Goal: Task Accomplishment & Management: Manage account settings

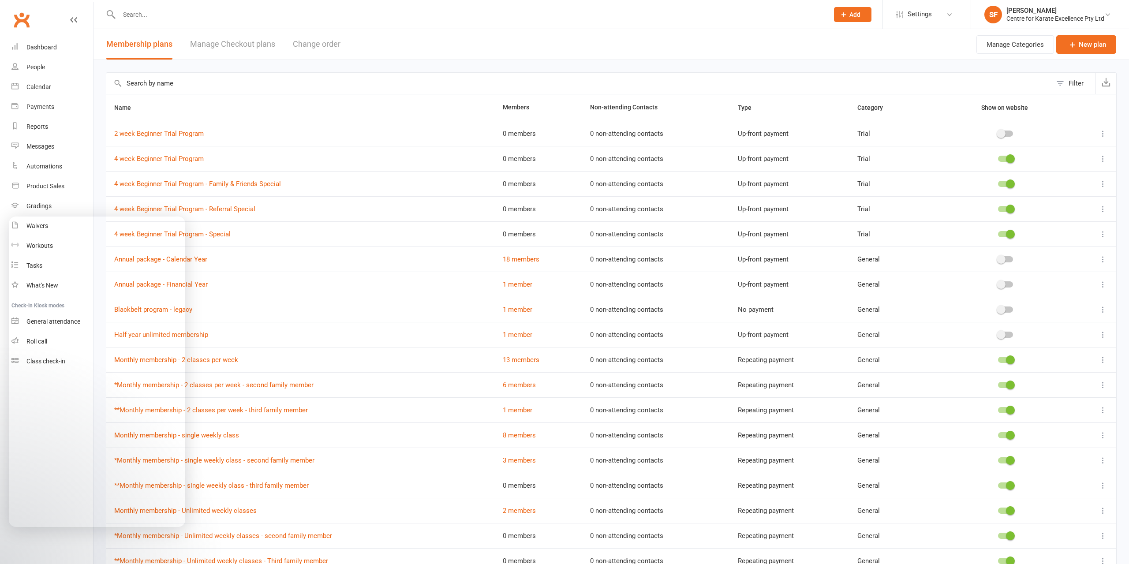
select select "100"
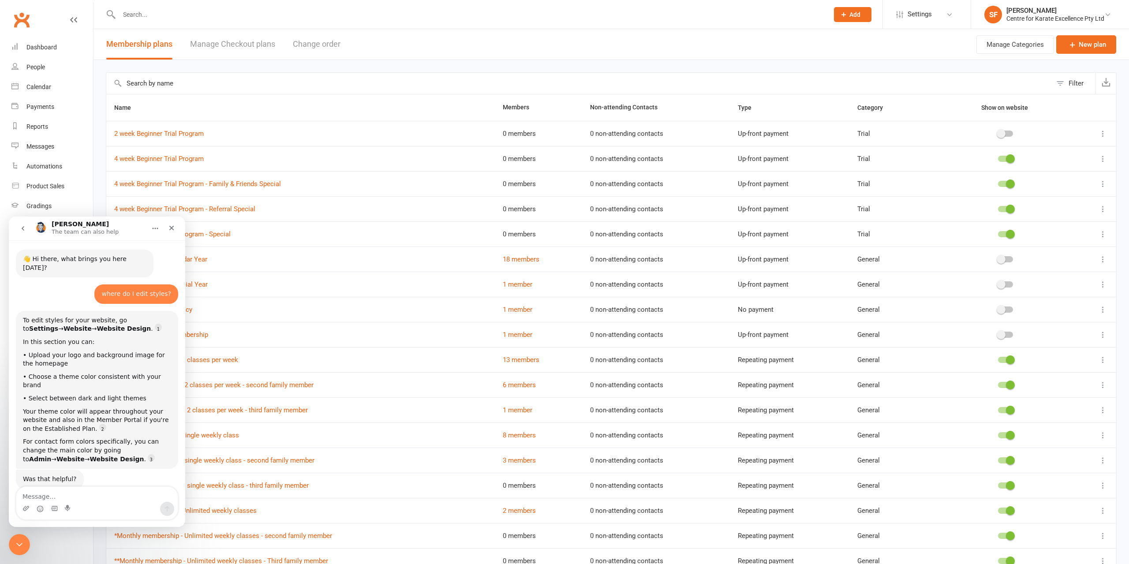
click at [103, 495] on textarea "Message…" at bounding box center [96, 494] width 161 height 15
type textarea "sorry I meant martial arts styles"
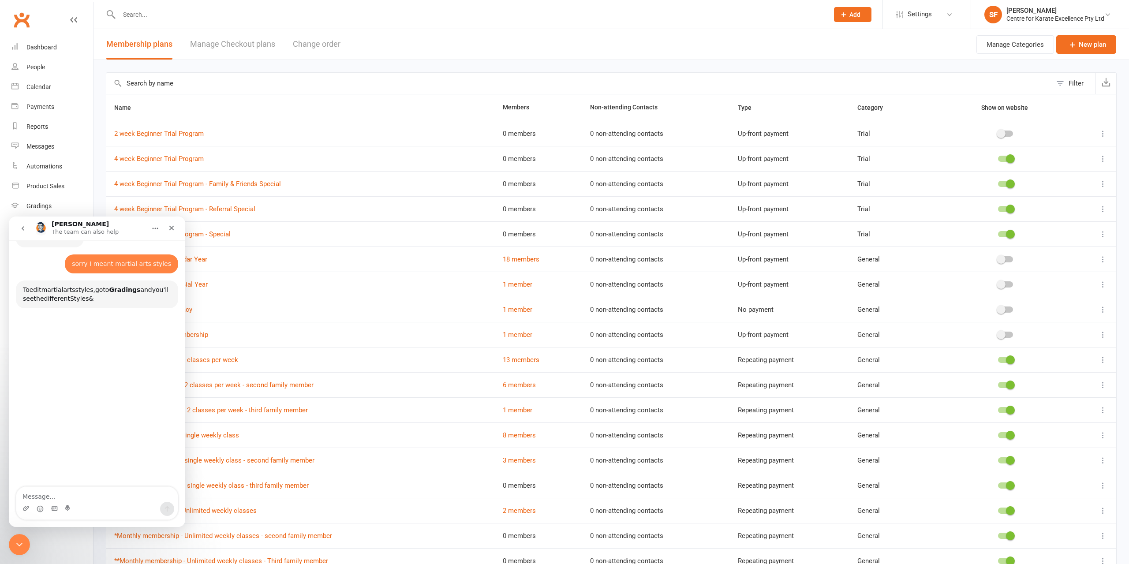
scroll to position [242, 0]
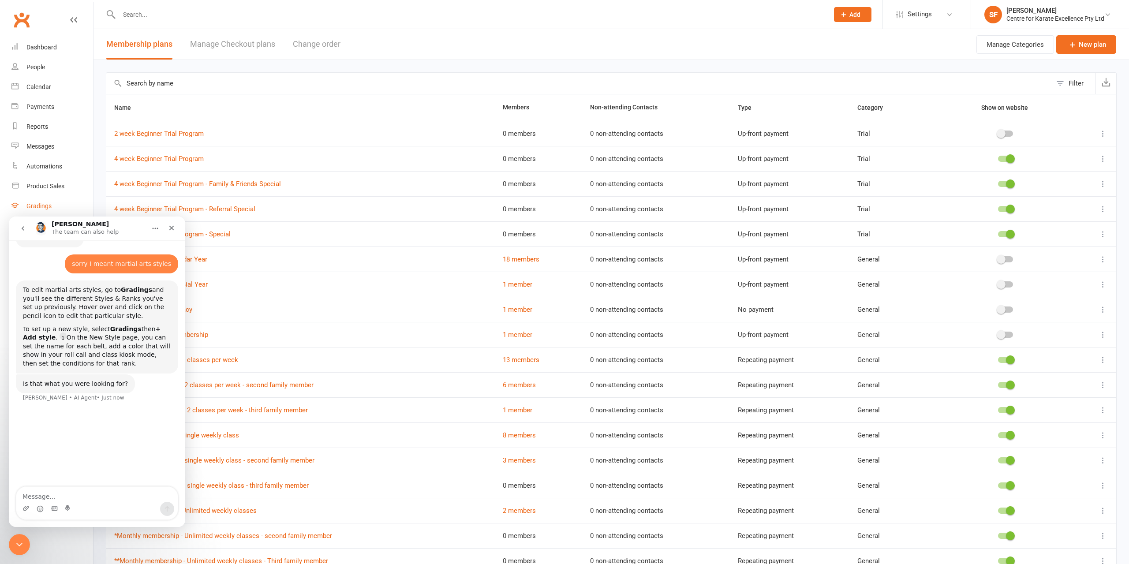
click at [41, 209] on div "Gradings" at bounding box center [38, 205] width 25 height 7
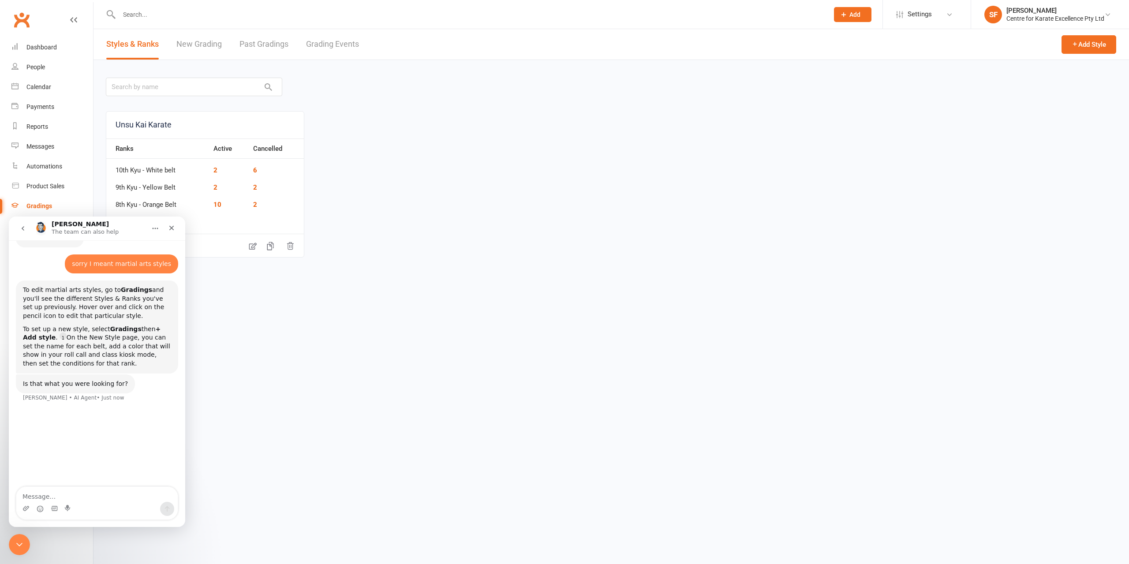
click at [153, 232] on icon "Home" at bounding box center [155, 228] width 7 height 7
click at [306, 479] on section "Styles & Ranks New Grading Past Gradings Grading Events Add Style Unsu Kai Kara…" at bounding box center [612, 254] width 1036 height 451
click at [12, 545] on div "Close Intercom Messenger" at bounding box center [17, 543] width 21 height 21
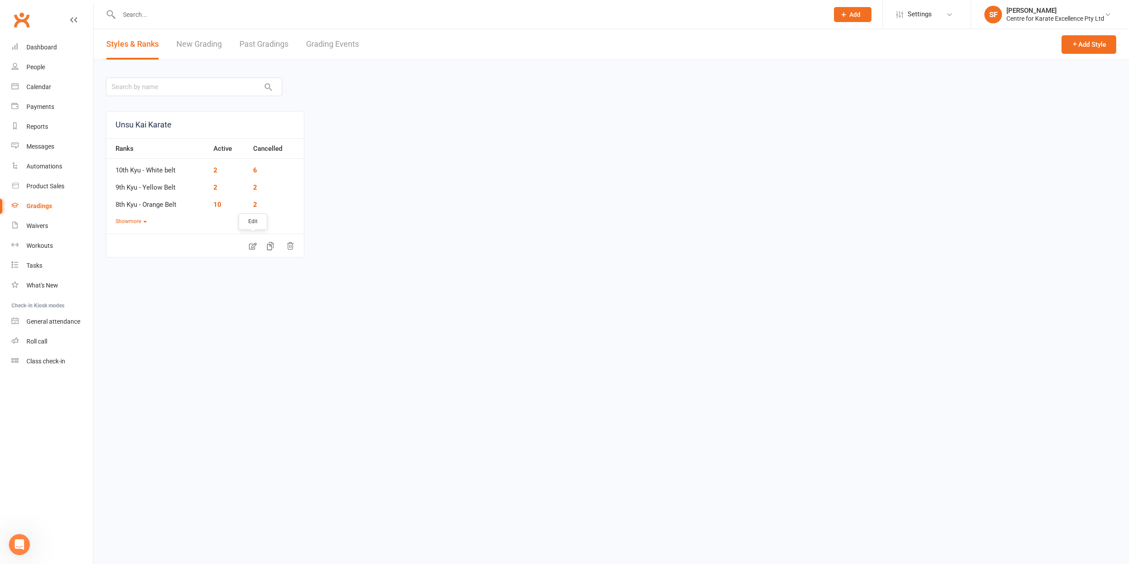
click at [258, 248] on link at bounding box center [253, 245] width 18 height 19
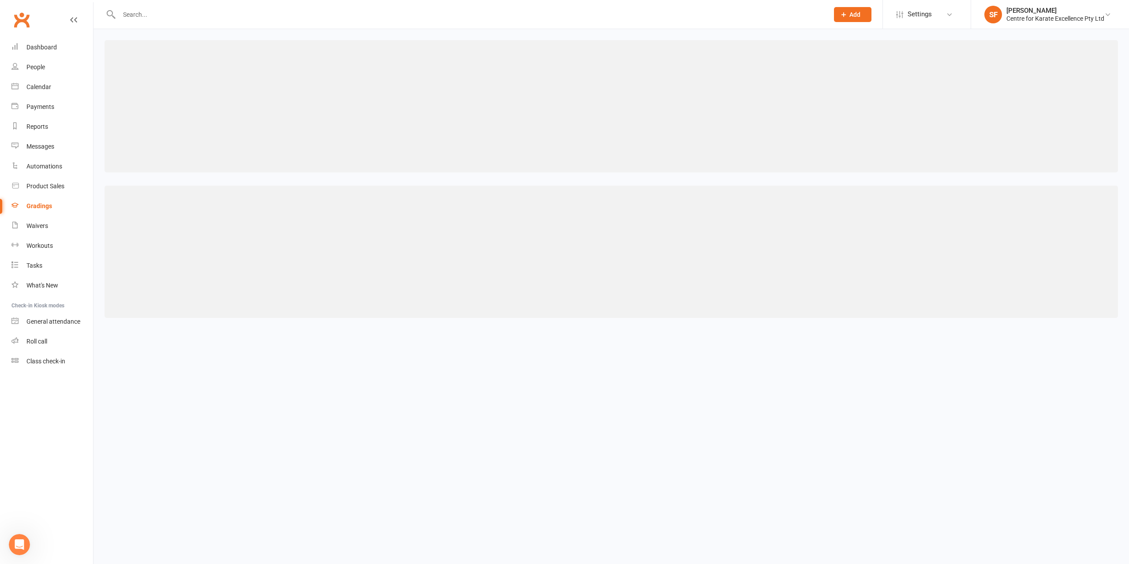
select select "contact_summaries:styles_style_class_attendances_since_last_promotion"
select select ">="
select select "contact_summaries:styles_style_class_attendances_since_last_promotion"
select select ">="
select select "contact_summaries:styles_style_class_attendances_since_last_promotion"
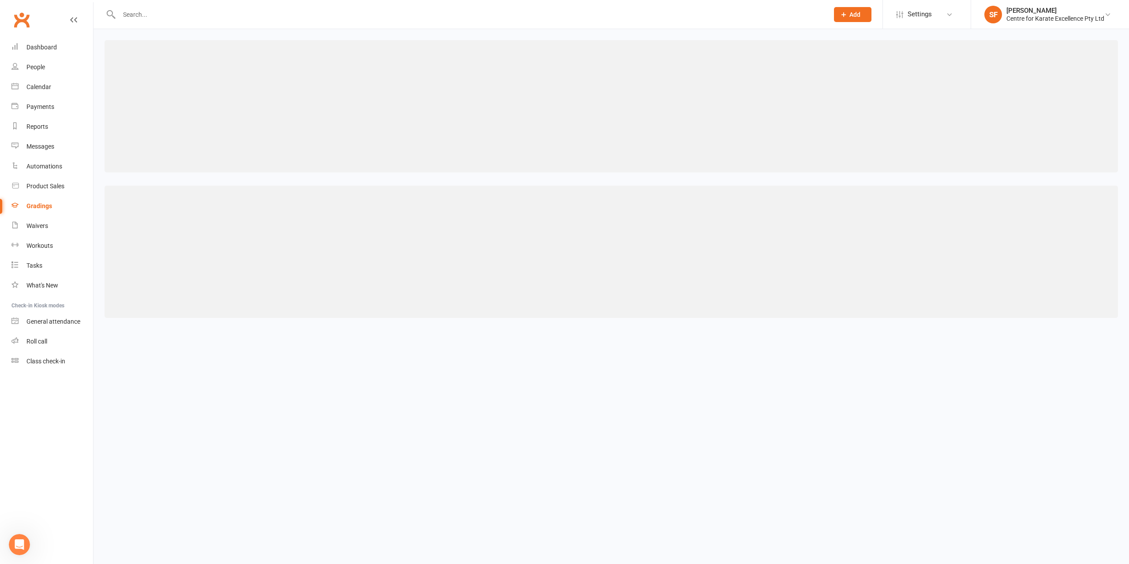
select select ">="
select select "contact_summaries:styles_style_class_attendances_since_last_promotion"
select select ">="
select select "contact_summaries:styles_all_non_style_class_attendances_since_last_promotion"
select select ">="
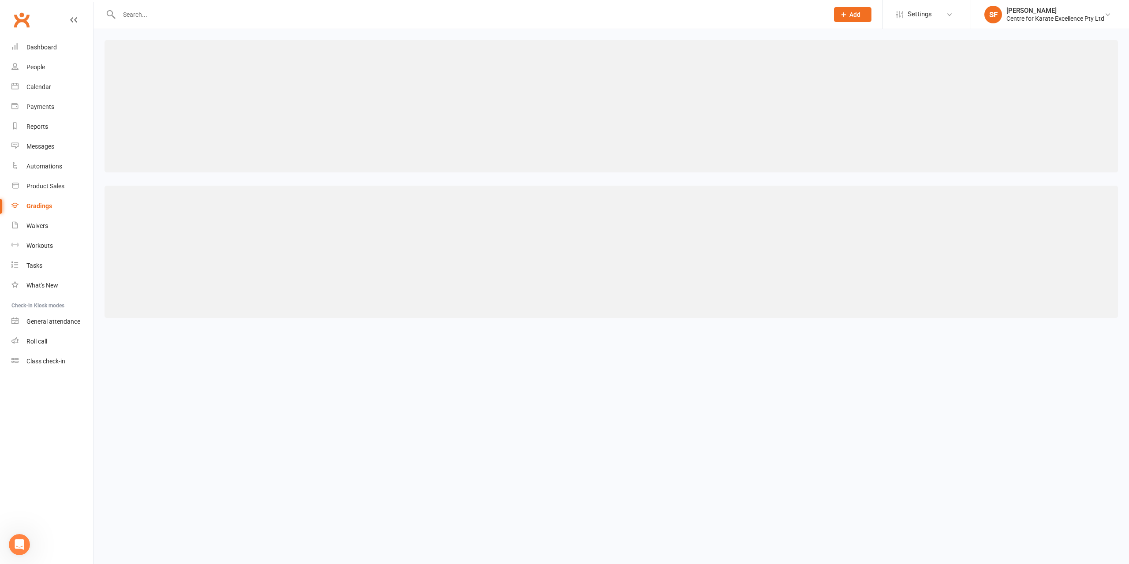
select select "contact_summaries:styles_style_class_attendances_since_last_promotion"
select select ">="
select select "contact_summaries:styles_style_class_attendances_since_last_promotion"
select select ">="
select select "contact_summaries:styles_style_class_attendances_since_last_promotion"
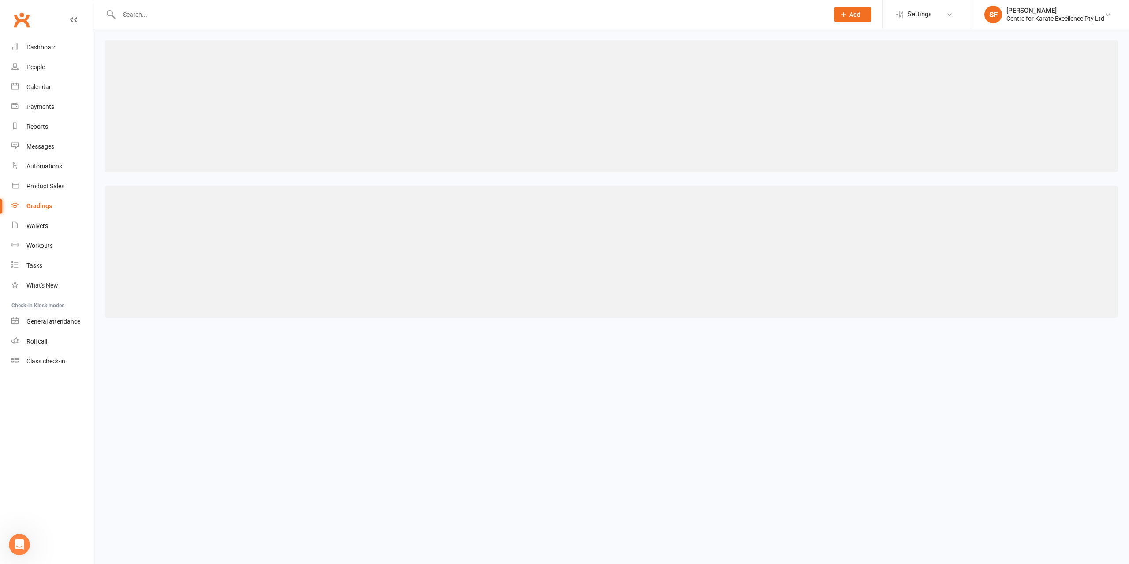
select select ">="
select select "contact_summaries:styles_style_class_attendances_since_last_promotion"
select select ">="
select select "contact_summaries:styles_style_class_attendances_since_last_promotion"
select select ">="
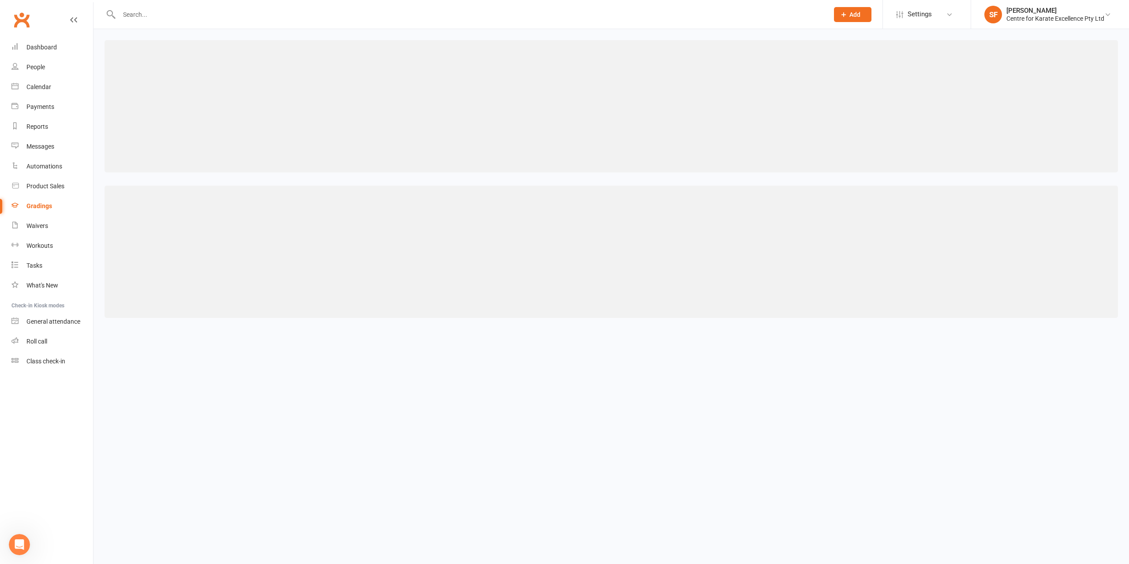
select select "contact_summaries:styles_style_class_attendances_since_last_promotion"
select select ">="
select select "contact_summaries:styles_style_class_attendances_since_last_promotion"
select select ">="
select select "contact_summaries:styles_style_class_attendances_since_last_promotion"
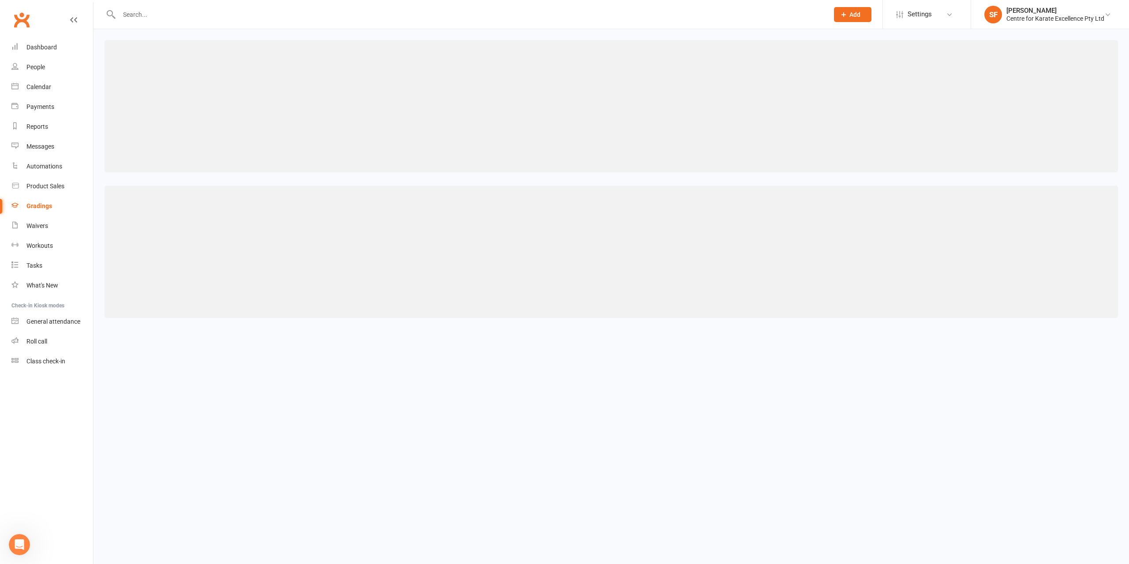
select select ">="
select select "contact_summaries:styles_style_class_attendances_since_last_promotion"
select select ">"
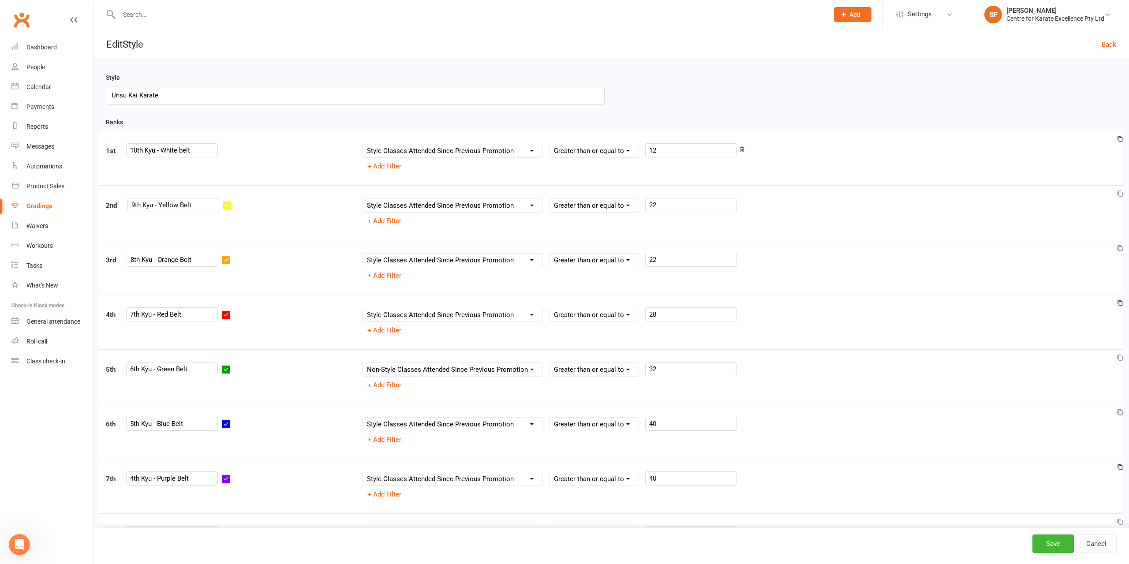
scroll to position [150, 0]
click at [18, 544] on icon "Open Intercom Messenger" at bounding box center [18, 543] width 6 height 7
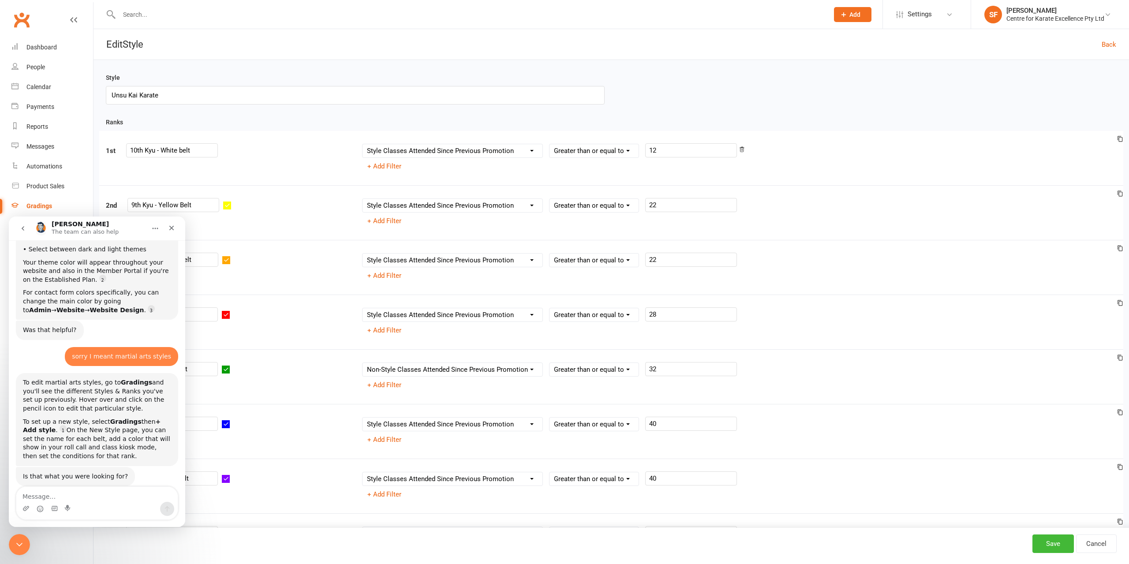
click at [101, 497] on textarea "Message…" at bounding box center [96, 494] width 161 height 15
type textarea "yes, thank you"
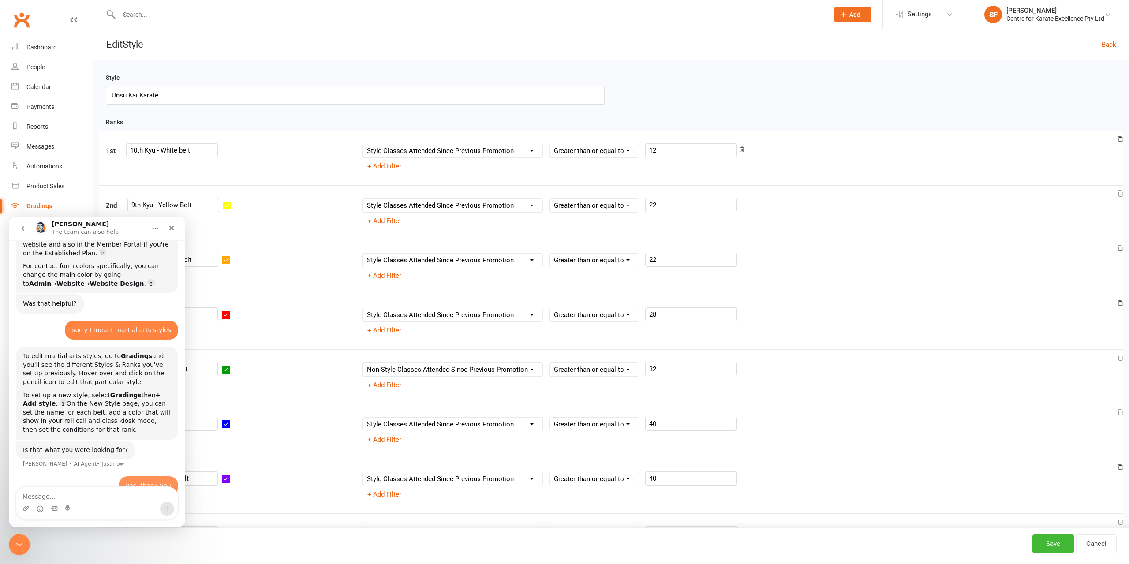
scroll to position [206, 0]
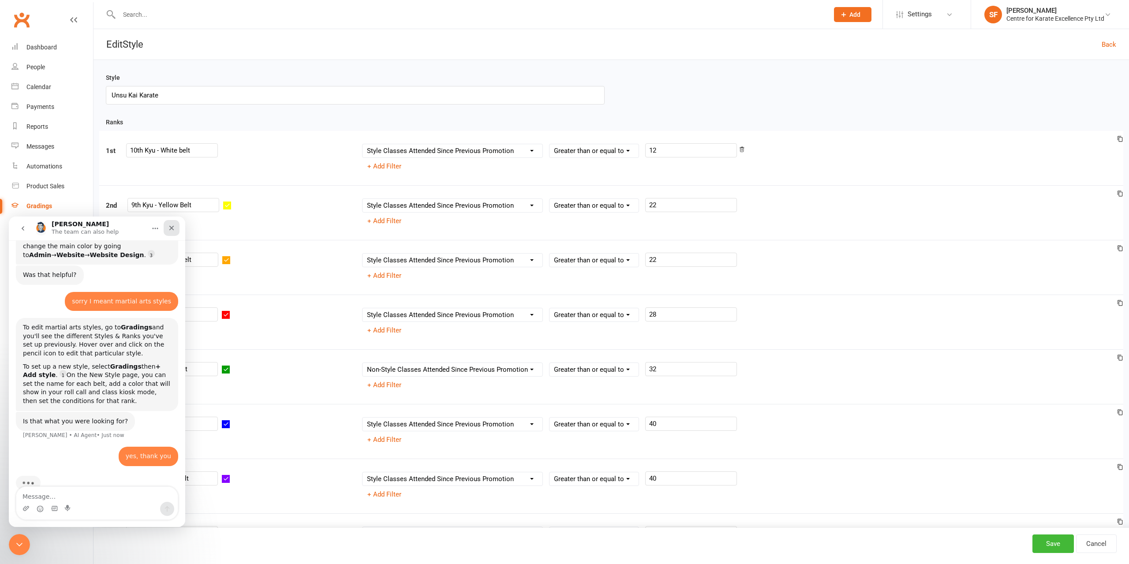
click at [169, 227] on icon "Close" at bounding box center [171, 227] width 7 height 7
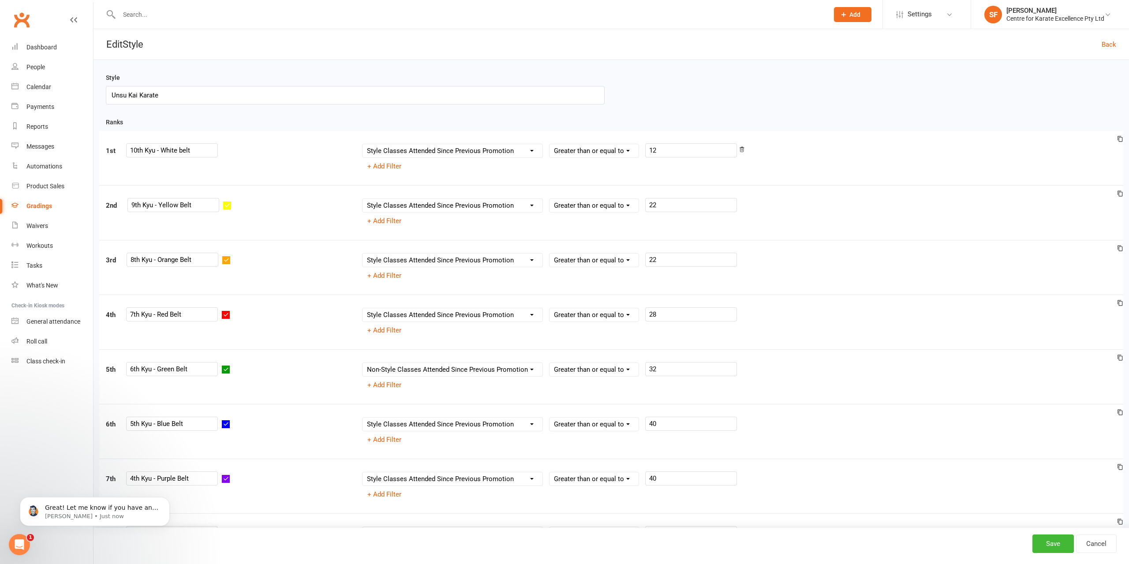
scroll to position [212, 0]
click at [168, 497] on button "Dismiss notification" at bounding box center [166, 499] width 11 height 11
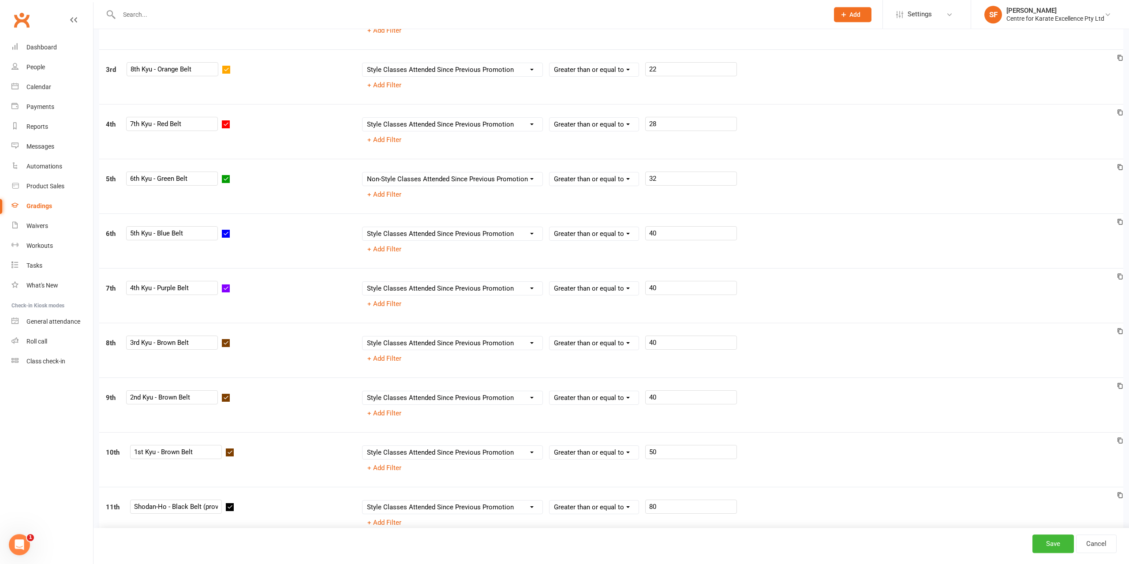
scroll to position [183, 0]
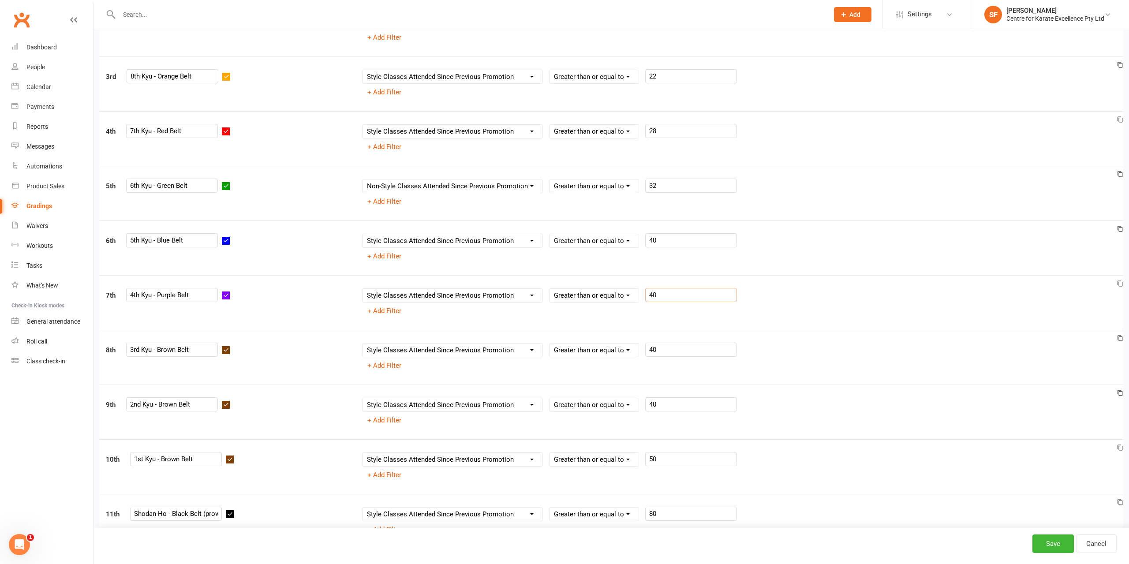
drag, startPoint x: 679, startPoint y: 293, endPoint x: 572, endPoint y: 292, distance: 107.6
click at [645, 291] on input "40" at bounding box center [691, 295] width 92 height 14
type input "48"
drag, startPoint x: 674, startPoint y: 346, endPoint x: 616, endPoint y: 339, distance: 58.6
click at [645, 343] on input "40" at bounding box center [691, 350] width 92 height 14
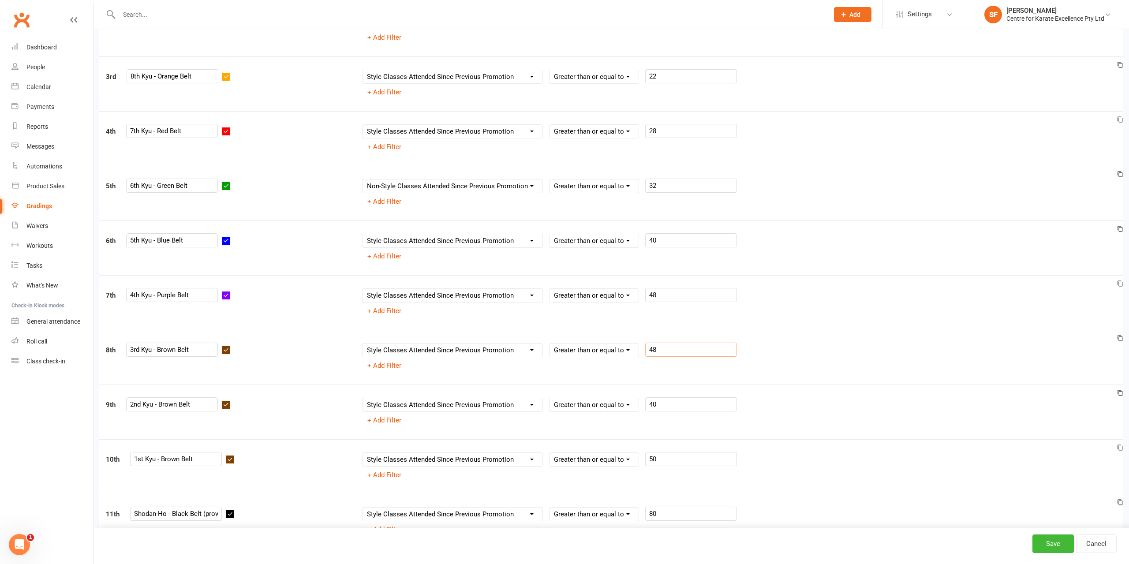
type input "48"
drag, startPoint x: 674, startPoint y: 402, endPoint x: 617, endPoint y: 404, distance: 56.5
click at [645, 404] on input "40" at bounding box center [691, 404] width 92 height 14
click at [779, 403] on div "Column name Belt Size Active for Grading? Most Recent Promotion All Classes Att…" at bounding box center [739, 404] width 755 height 15
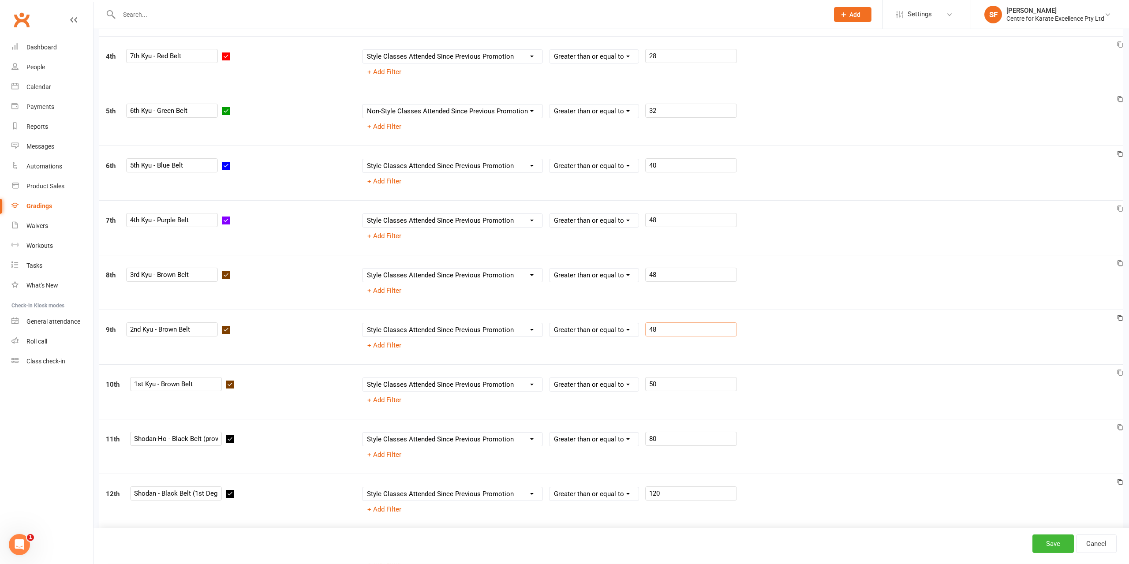
scroll to position [275, 0]
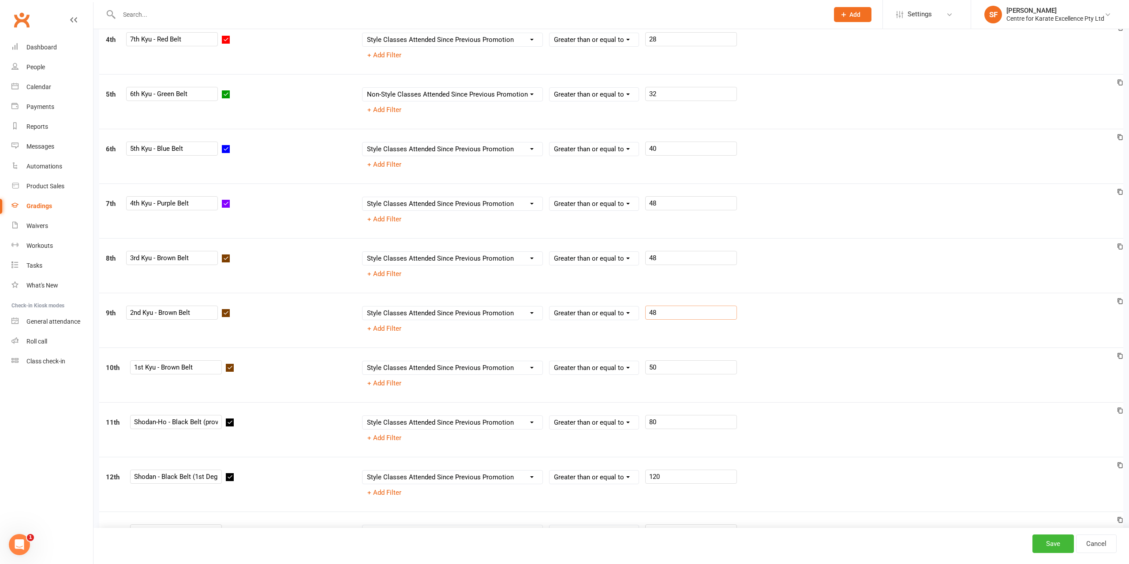
type input "48"
drag, startPoint x: 669, startPoint y: 367, endPoint x: 623, endPoint y: 362, distance: 46.1
click at [645, 362] on input "50" at bounding box center [691, 367] width 92 height 14
type input "60"
drag, startPoint x: 675, startPoint y: 419, endPoint x: 625, endPoint y: 419, distance: 50.3
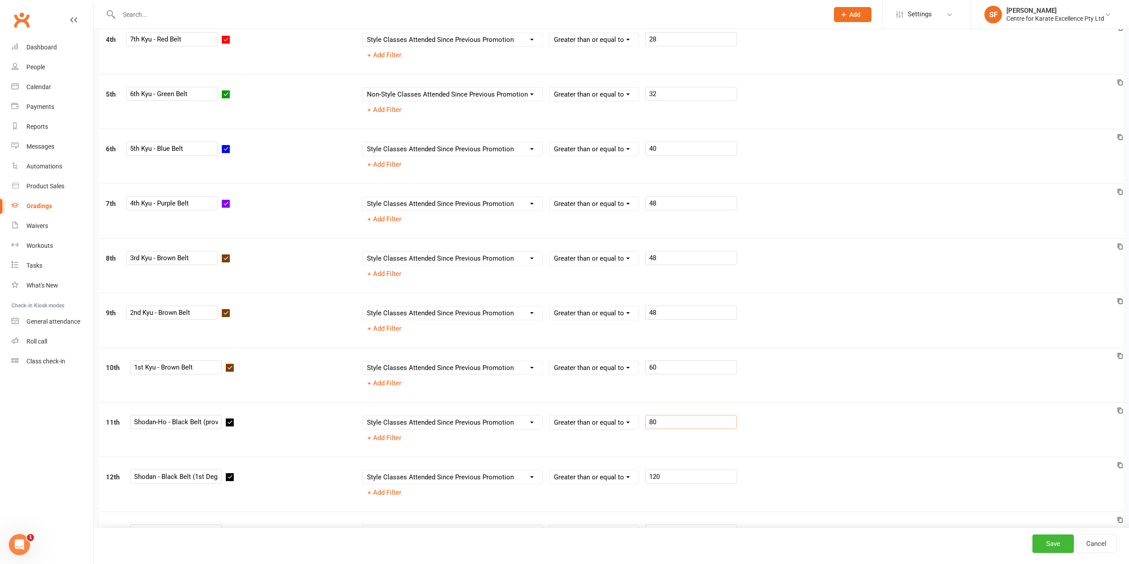
click at [645, 419] on input "80" at bounding box center [691, 422] width 92 height 14
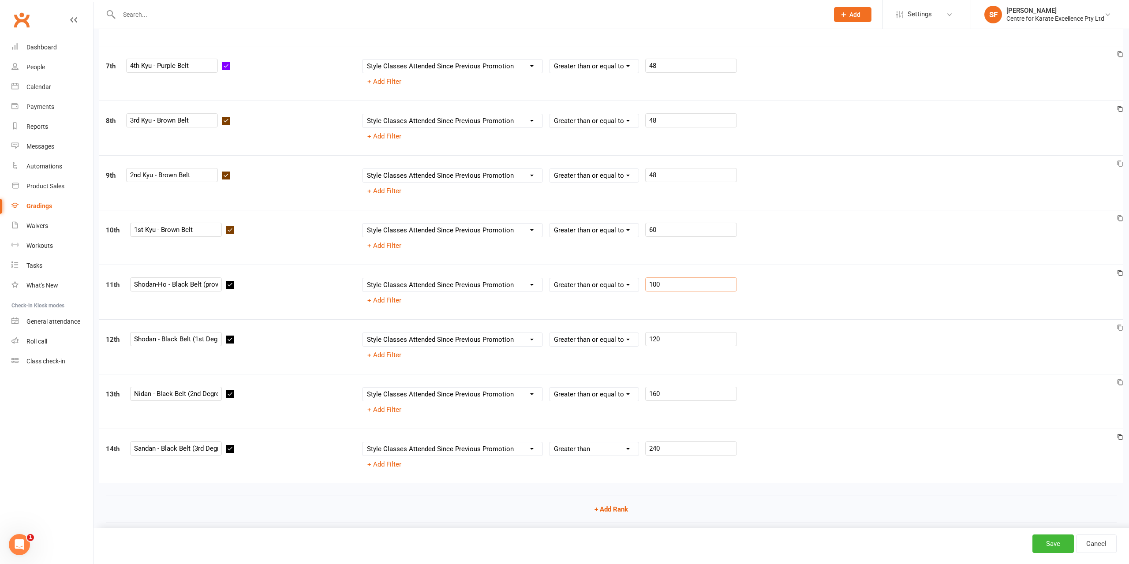
type input "100"
drag, startPoint x: 674, startPoint y: 337, endPoint x: 623, endPoint y: 333, distance: 51.3
click at [645, 333] on input "120" at bounding box center [691, 339] width 92 height 14
type input "200"
drag, startPoint x: 671, startPoint y: 388, endPoint x: 609, endPoint y: 389, distance: 62.6
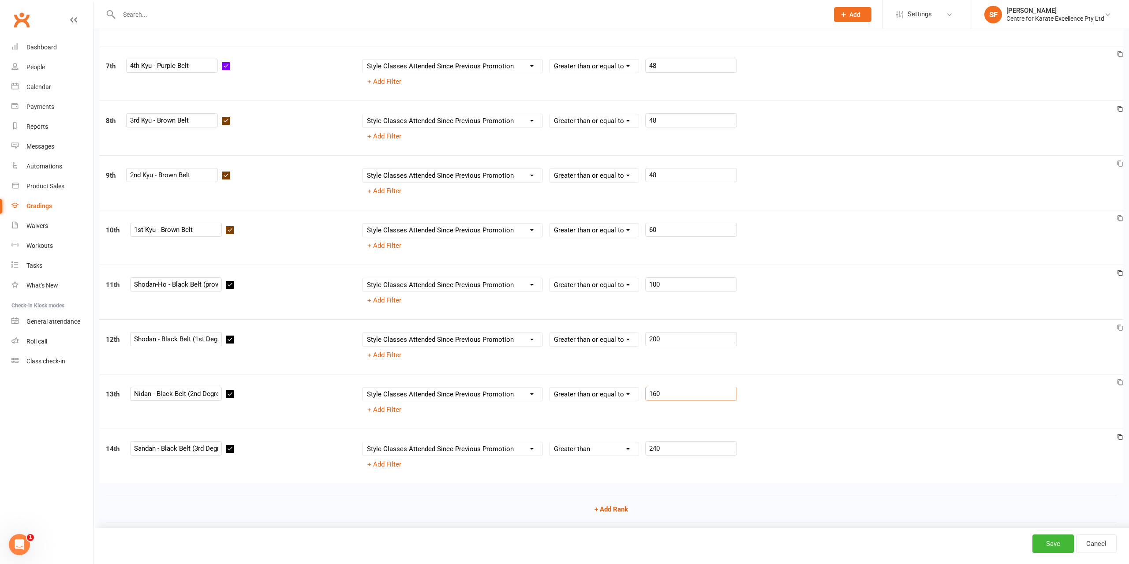
click at [645, 389] on input "160" at bounding box center [691, 394] width 92 height 14
type input "300"
drag, startPoint x: 687, startPoint y: 441, endPoint x: 615, endPoint y: 438, distance: 72.4
click at [645, 441] on input "240" at bounding box center [691, 448] width 92 height 14
type input "300"
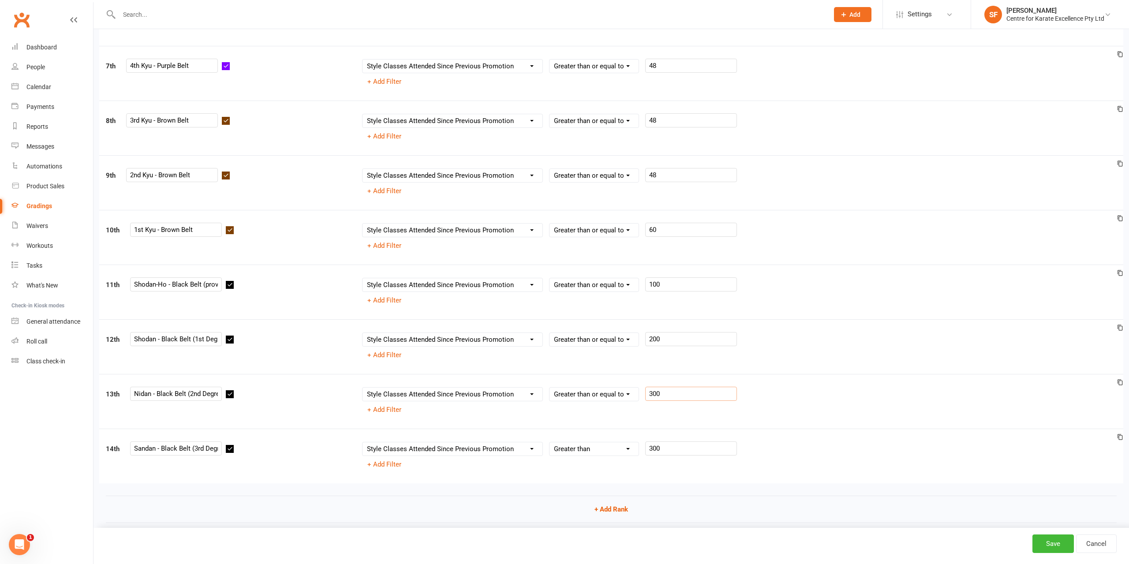
drag, startPoint x: 664, startPoint y: 386, endPoint x: 610, endPoint y: 389, distance: 53.9
click at [645, 389] on input "300" at bounding box center [691, 394] width 92 height 14
type input "200"
drag, startPoint x: 670, startPoint y: 337, endPoint x: 623, endPoint y: 339, distance: 46.8
click at [645, 339] on input "200" at bounding box center [691, 339] width 92 height 14
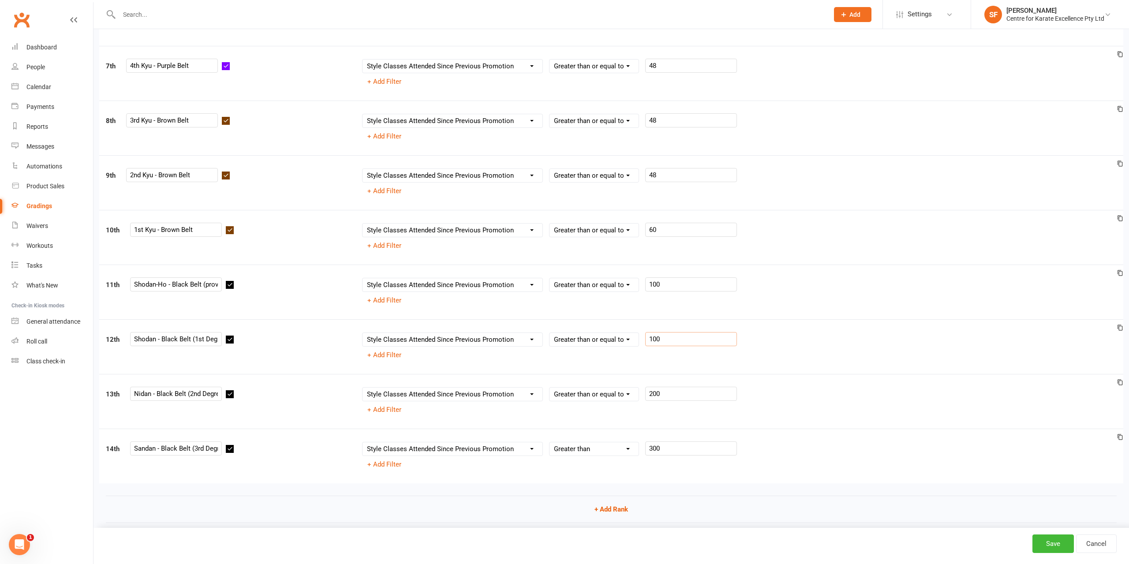
type input "100"
drag, startPoint x: 668, startPoint y: 279, endPoint x: 627, endPoint y: 285, distance: 41.0
click at [645, 285] on input "100" at bounding box center [691, 284] width 92 height 14
type input "60"
drag, startPoint x: 678, startPoint y: 230, endPoint x: 621, endPoint y: 231, distance: 57.3
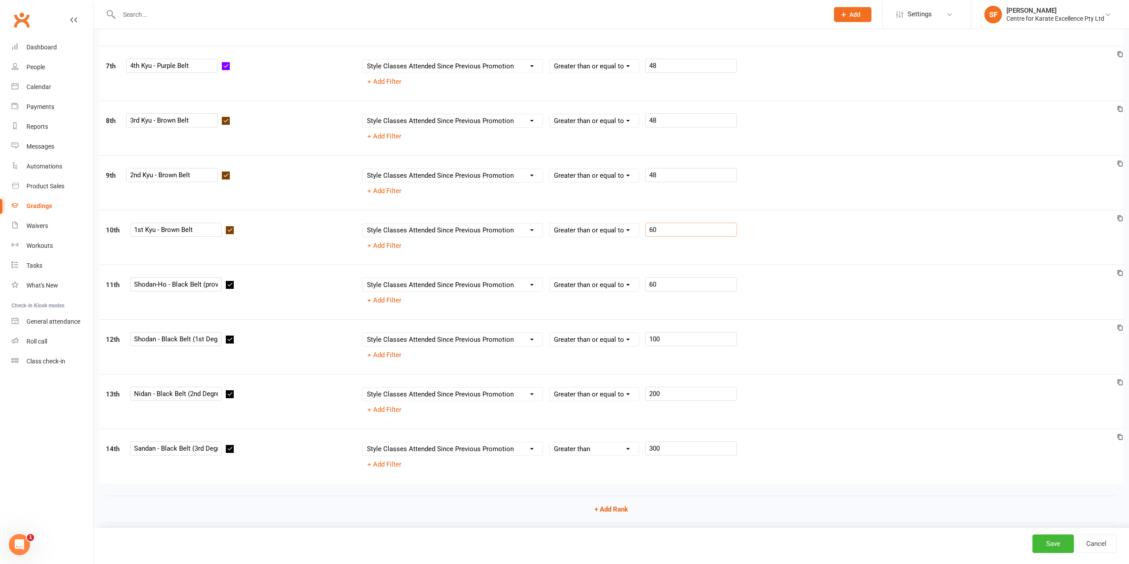
click at [645, 231] on input "60" at bounding box center [691, 230] width 92 height 14
type input "48"
drag, startPoint x: 676, startPoint y: 176, endPoint x: 618, endPoint y: 179, distance: 57.4
click at [645, 179] on input "48" at bounding box center [691, 175] width 92 height 14
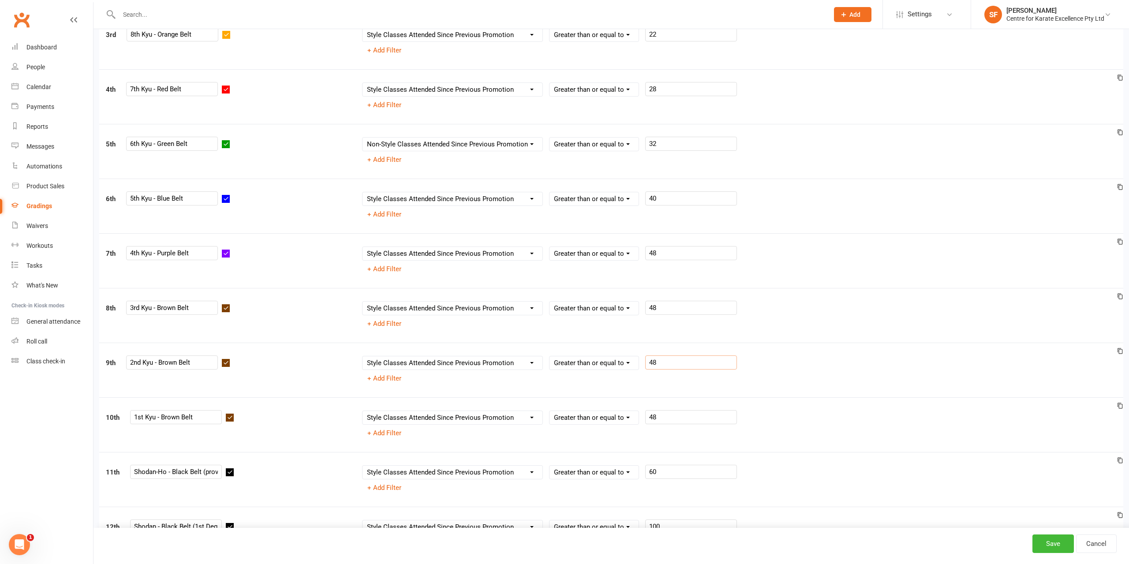
scroll to position [183, 0]
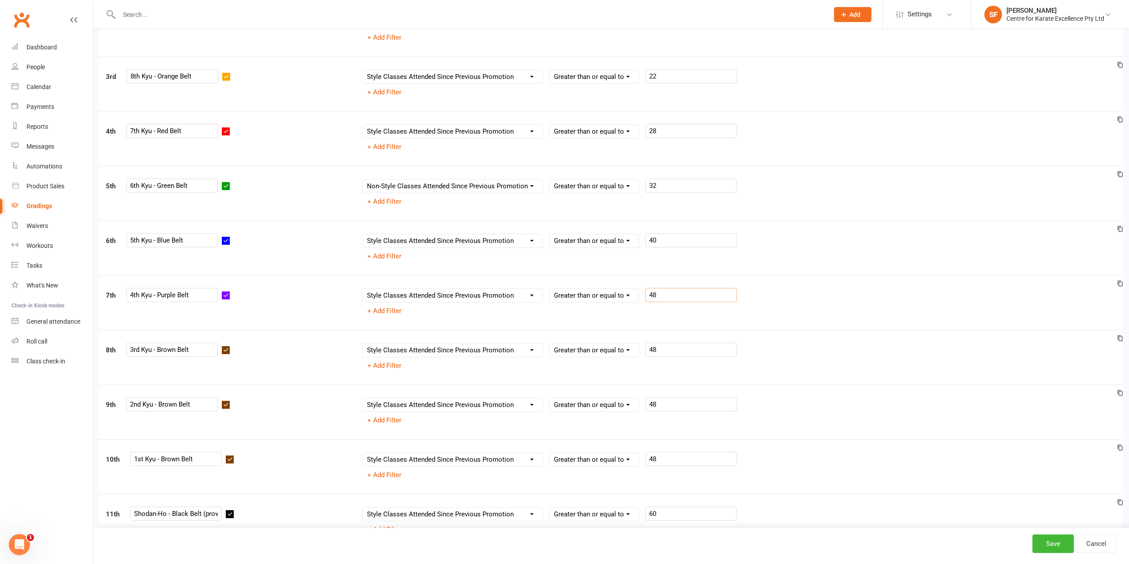
drag, startPoint x: 691, startPoint y: 294, endPoint x: 595, endPoint y: 301, distance: 95.5
click at [645, 301] on input "48" at bounding box center [691, 295] width 92 height 14
type input "40"
drag, startPoint x: 665, startPoint y: 239, endPoint x: 620, endPoint y: 240, distance: 45.0
click at [645, 239] on input "40" at bounding box center [691, 240] width 92 height 14
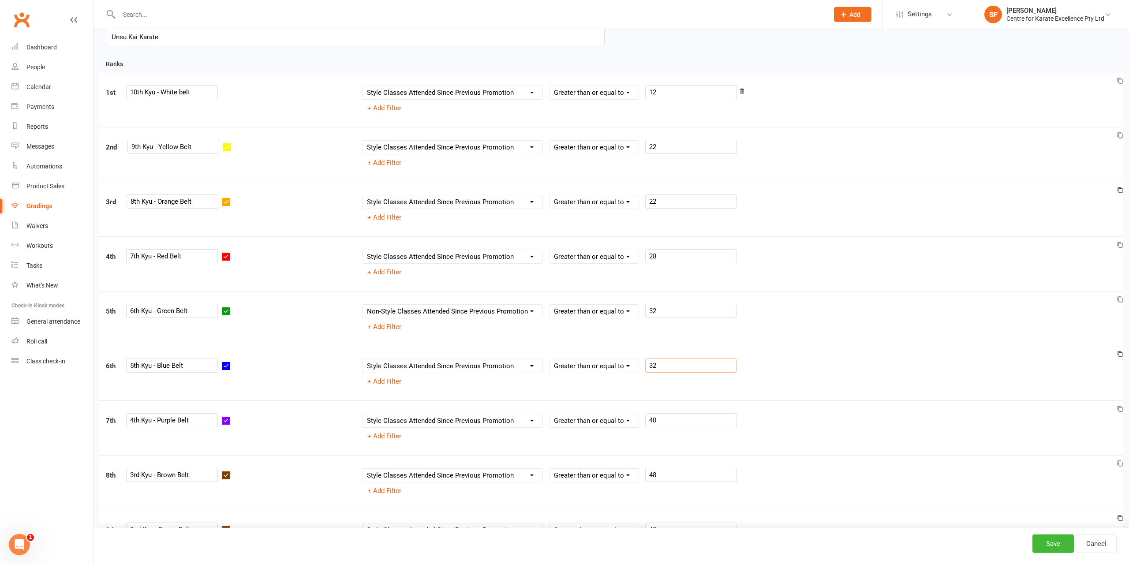
scroll to position [0, 0]
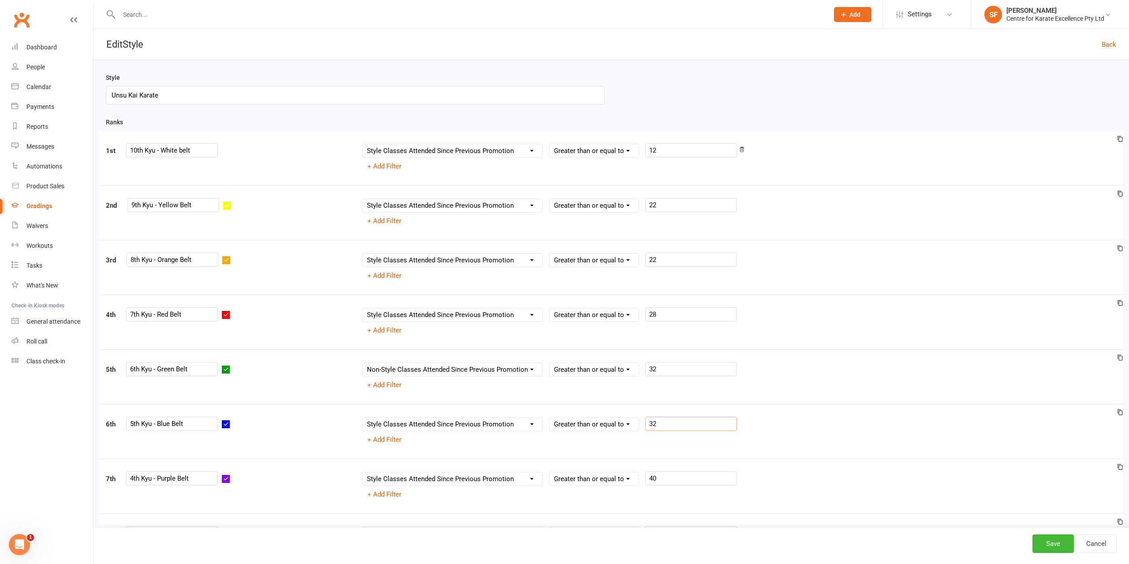
type input "32"
drag, startPoint x: 661, startPoint y: 202, endPoint x: 619, endPoint y: 207, distance: 41.8
click at [645, 207] on input "22" at bounding box center [691, 205] width 92 height 14
type input "12"
drag, startPoint x: 680, startPoint y: 261, endPoint x: 630, endPoint y: 265, distance: 50.5
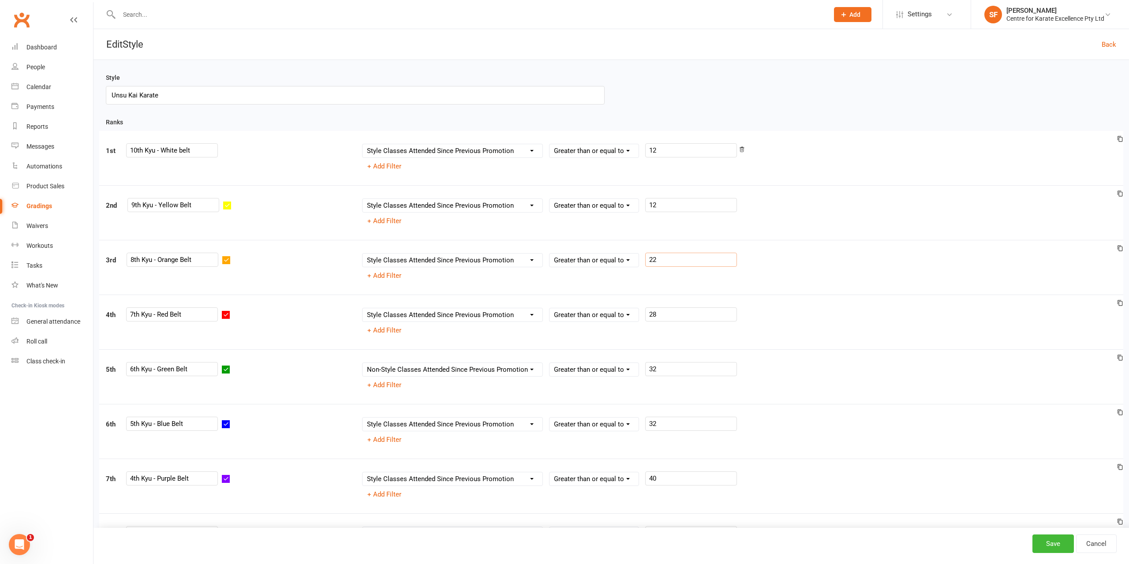
click at [645, 265] on input "22" at bounding box center [691, 260] width 92 height 14
drag, startPoint x: 681, startPoint y: 313, endPoint x: 610, endPoint y: 314, distance: 71.5
click at [645, 314] on input "28" at bounding box center [691, 314] width 92 height 14
type input "22"
drag, startPoint x: 653, startPoint y: 365, endPoint x: 625, endPoint y: 366, distance: 27.4
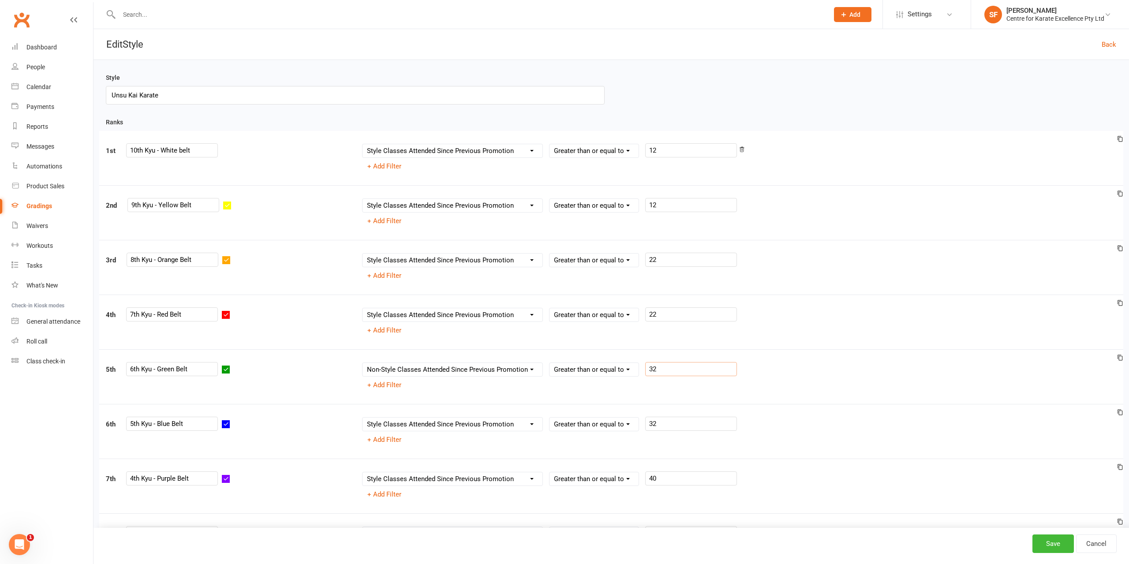
click at [645, 366] on input "32" at bounding box center [691, 369] width 92 height 14
click at [829, 345] on div "4th 7th Kyu - Red Belt Column name Belt Size Active for Grading? Most Recent Pr…" at bounding box center [611, 322] width 1024 height 55
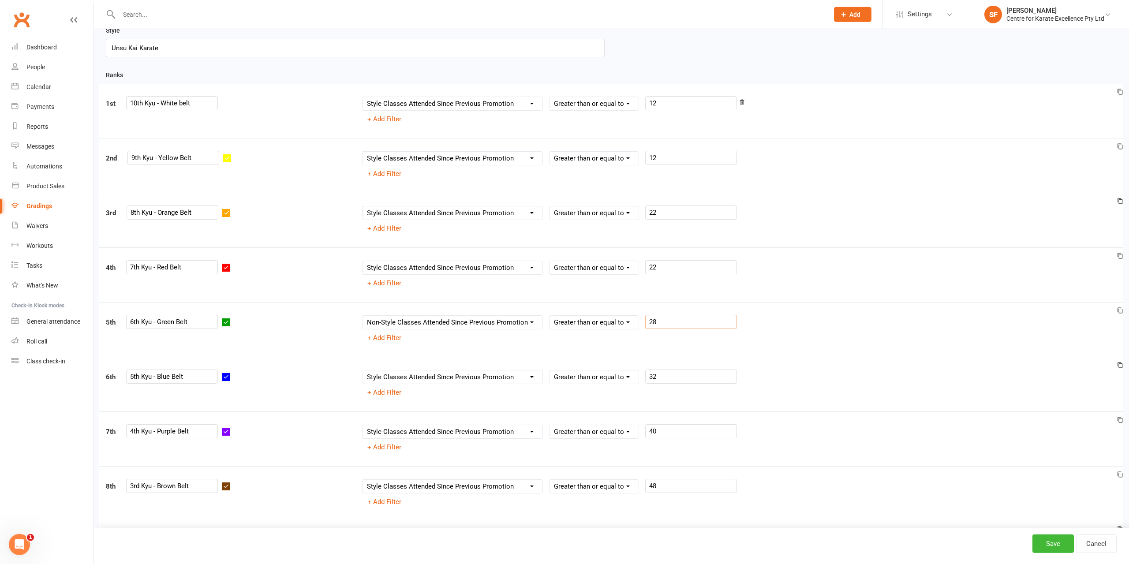
scroll to position [14, 0]
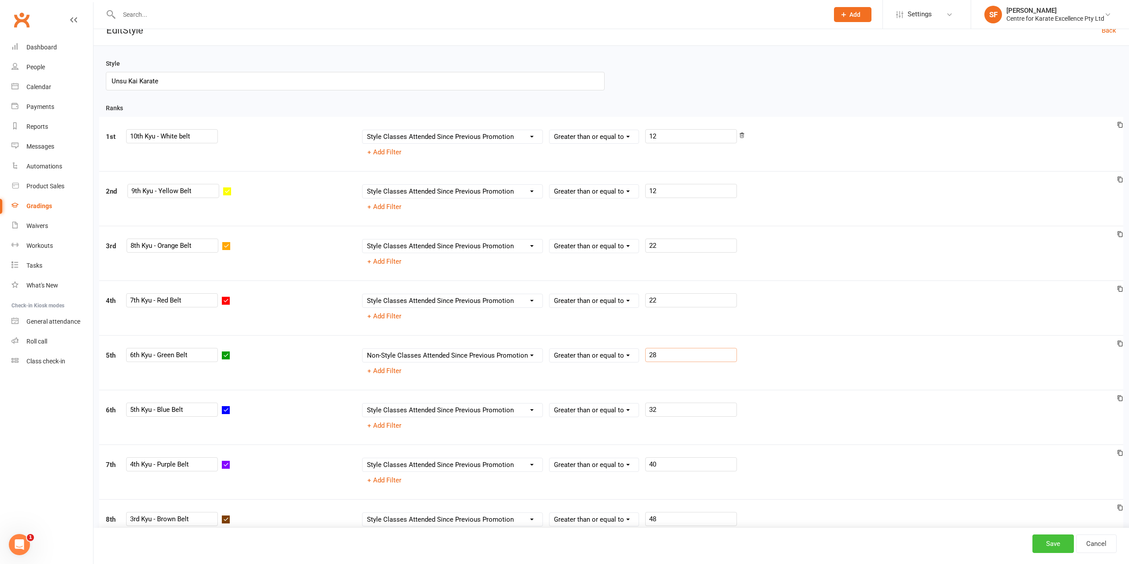
type input "28"
click at [1050, 542] on button "Save" at bounding box center [1053, 544] width 41 height 19
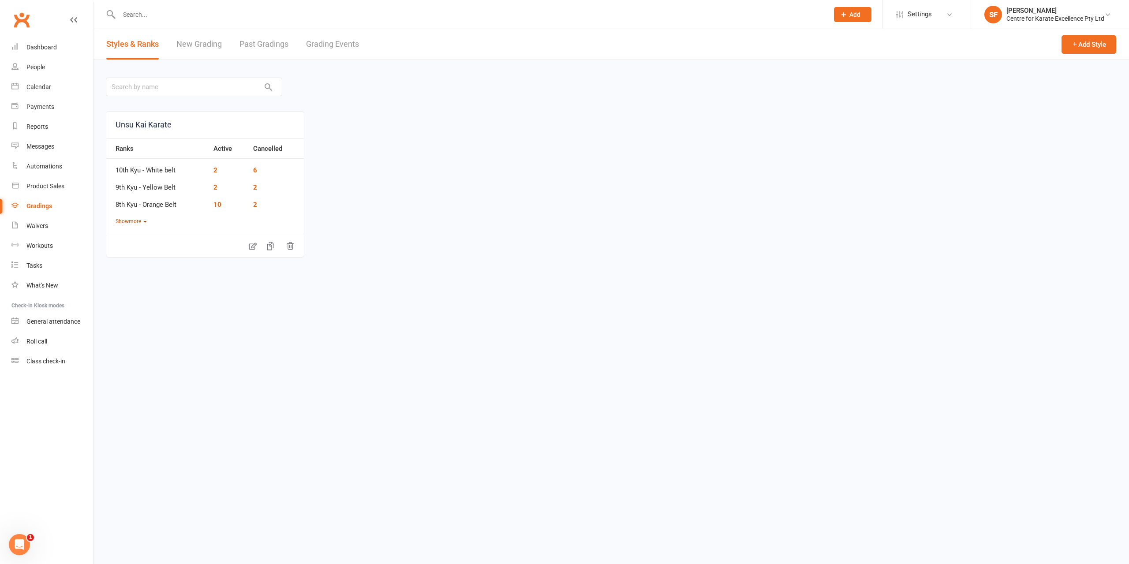
click at [131, 219] on button "Show more" at bounding box center [131, 221] width 31 height 8
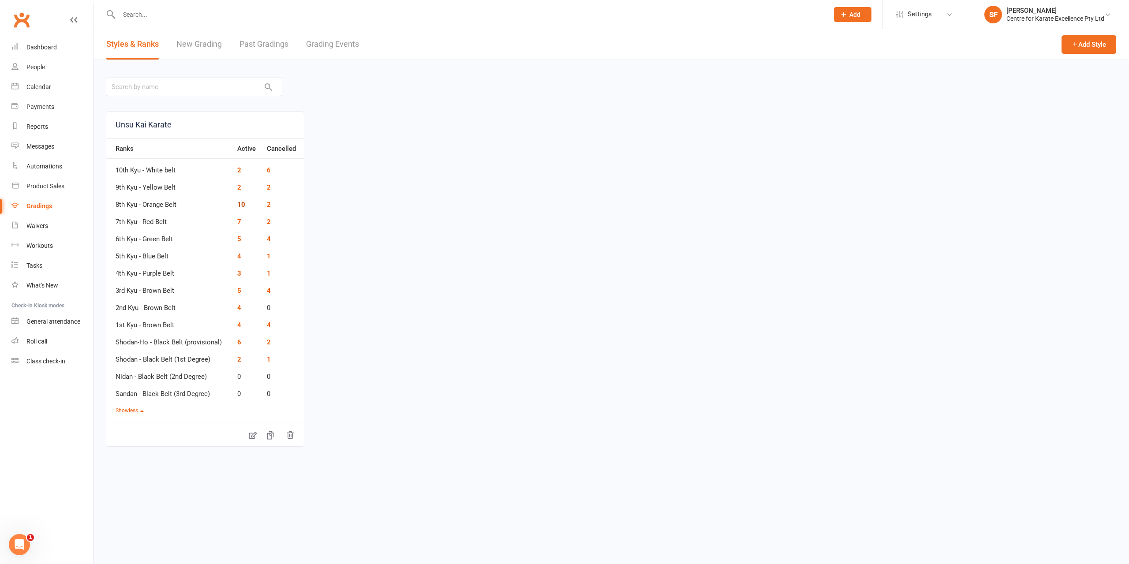
click at [237, 204] on link "10" at bounding box center [241, 205] width 8 height 8
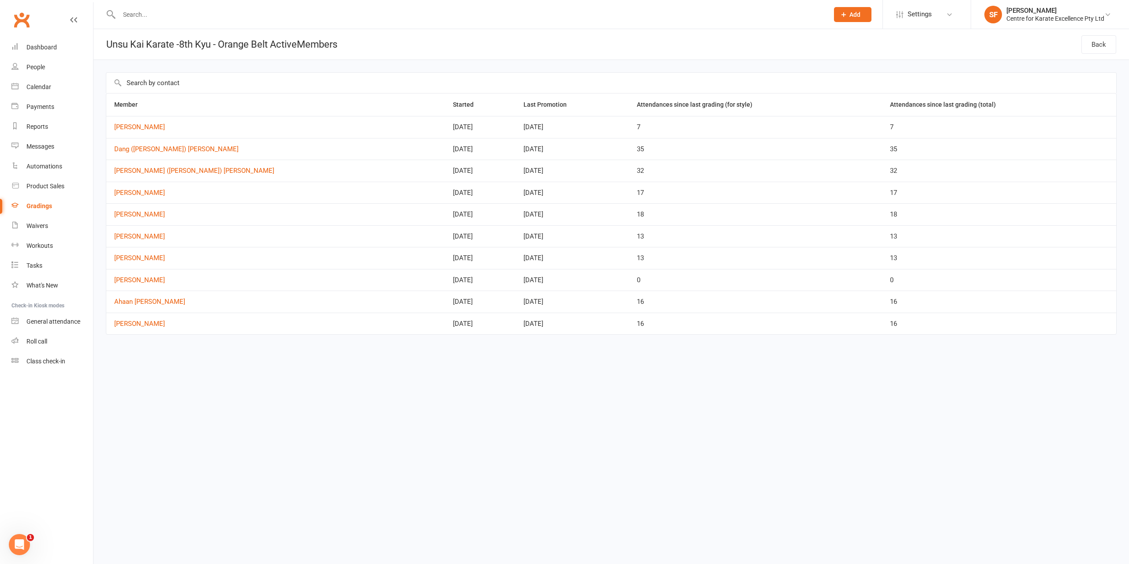
click at [538, 372] on html "Prospect Member Non-attending contact Class / event Appointment Grading event T…" at bounding box center [564, 186] width 1129 height 372
click at [46, 49] on div "Dashboard" at bounding box center [41, 47] width 30 height 7
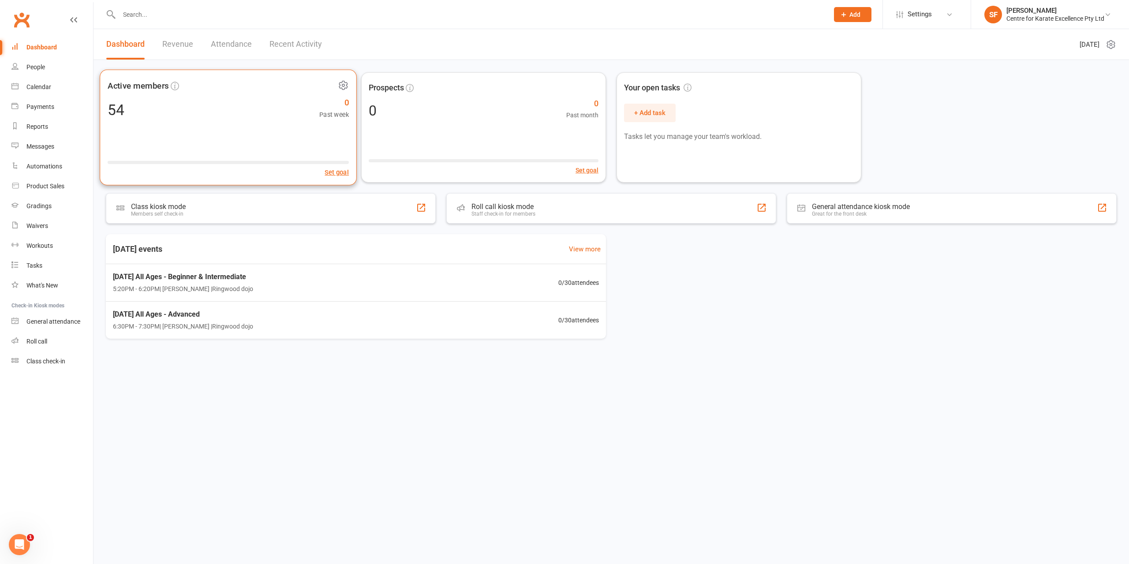
click at [161, 118] on div "54 0 Past week" at bounding box center [228, 110] width 241 height 20
